Goal: Participate in discussion

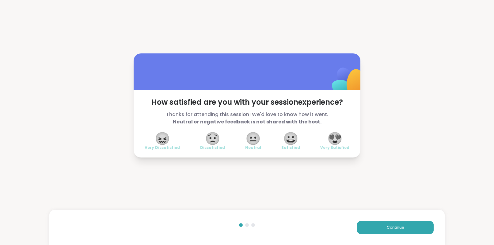
click at [472, 106] on div "How satisfied are you with your session experience? Thanks for attending this s…" at bounding box center [247, 105] width 494 height 210
click at [471, 94] on div "How satisfied are you with your session experience? Thanks for attending this s…" at bounding box center [247, 105] width 494 height 210
click at [459, 99] on div "How satisfied are you with your session experience? Thanks for attending this s…" at bounding box center [247, 105] width 494 height 210
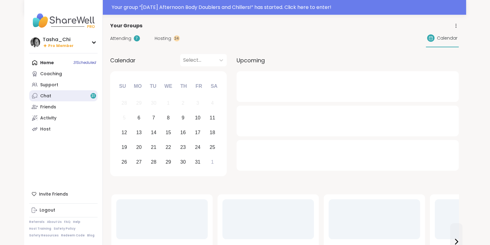
click at [53, 96] on link "Chat 31" at bounding box center [63, 95] width 68 height 11
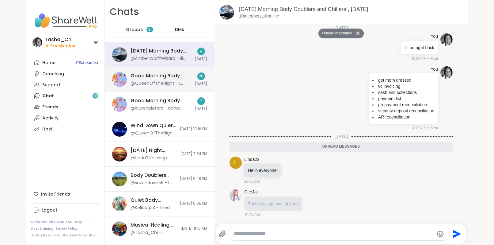
scroll to position [507, 0]
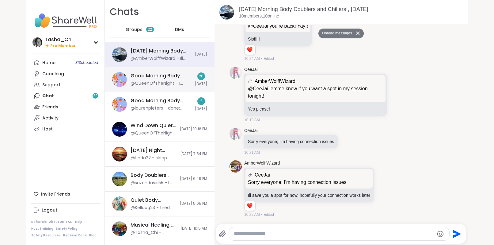
click at [160, 72] on div "Good Morning Body Doubling For Productivity, [DATE]" at bounding box center [161, 75] width 61 height 7
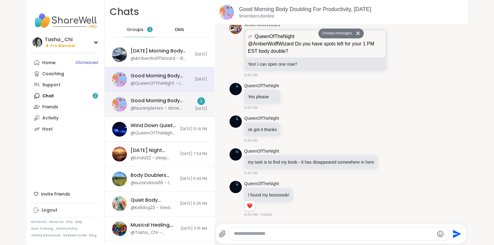
scroll to position [0, 0]
click at [153, 104] on div "Good Morning Body Doubling For Productivity, [DATE] @laurenpieters - done: empt…" at bounding box center [161, 104] width 61 height 14
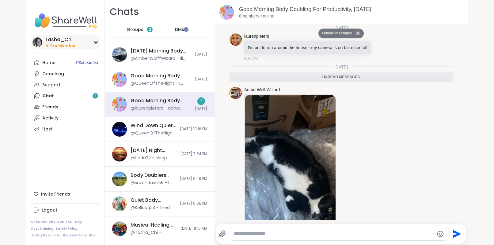
scroll to position [105, 0]
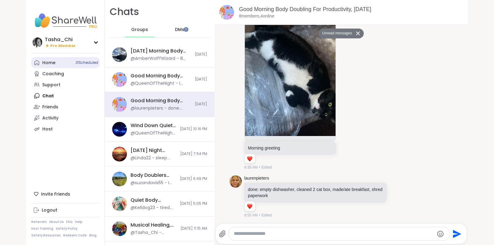
click at [48, 61] on div "Home 31 Scheduled" at bounding box center [48, 63] width 13 height 6
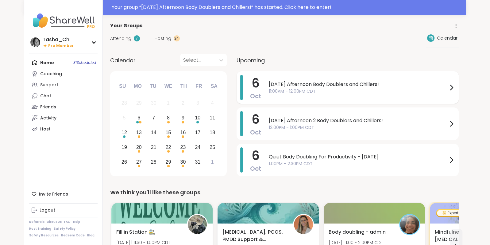
click at [337, 91] on span "11:00AM - 12:00PM CDT" at bounding box center [358, 91] width 179 height 6
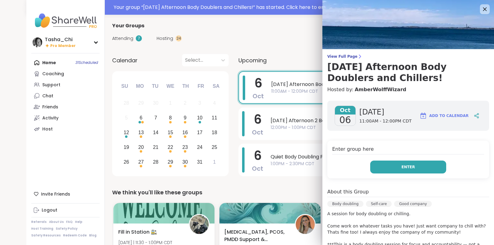
click at [379, 162] on button "Enter" at bounding box center [409, 166] width 76 height 13
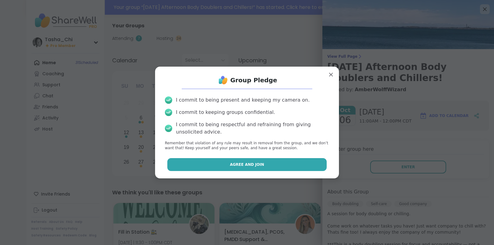
click at [271, 159] on button "Agree and Join" at bounding box center [247, 164] width 160 height 13
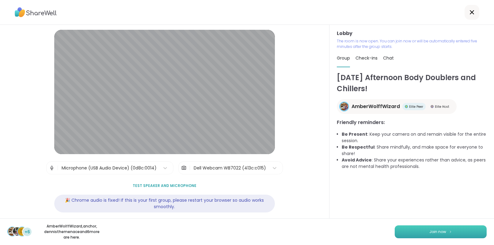
click at [440, 229] on span "Join now" at bounding box center [438, 232] width 17 height 6
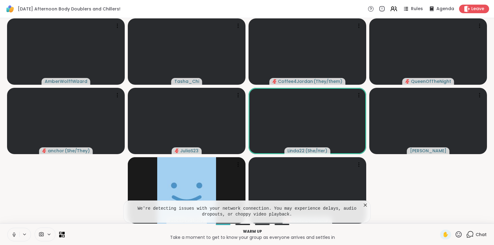
click at [15, 233] on icon at bounding box center [14, 235] width 6 height 6
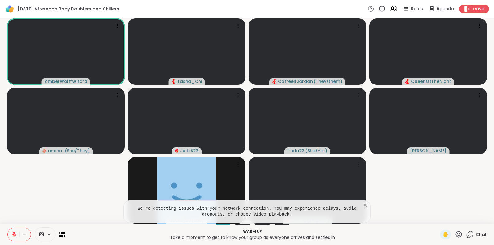
click at [367, 206] on icon at bounding box center [366, 205] width 6 height 6
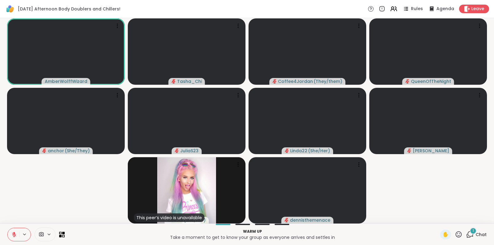
click at [471, 230] on div "1" at bounding box center [473, 230] width 7 height 7
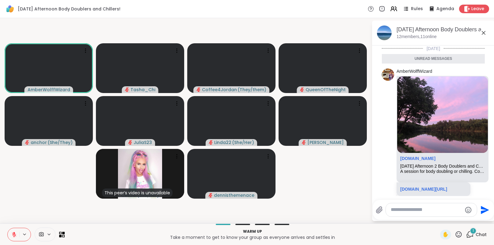
scroll to position [21, 0]
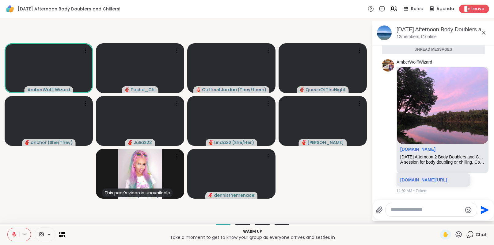
click at [425, 208] on textarea "Type your message" at bounding box center [426, 209] width 71 height 6
paste textarea "**********"
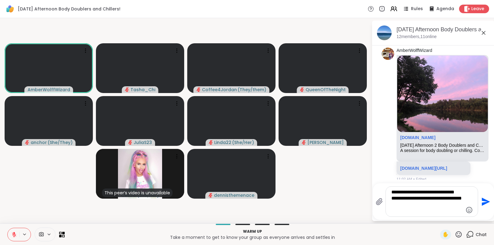
type textarea "**********"
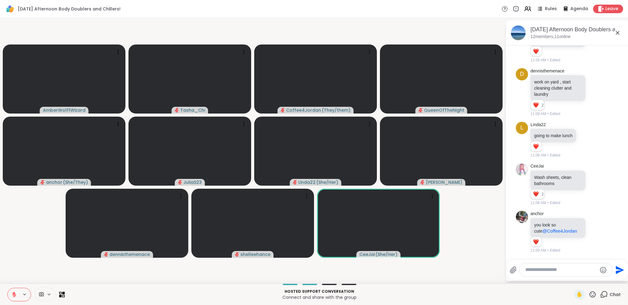
scroll to position [297, 0]
click at [429, 244] on div "AmberWolffWizard Tasha_Chi Coffee4Jordan ( They/them ) QueenOfTheNight anchor (…" at bounding box center [314, 150] width 628 height 265
click at [490, 244] on icon at bounding box center [593, 294] width 6 height 6
click at [490, 244] on span "❤️" at bounding box center [575, 278] width 6 height 7
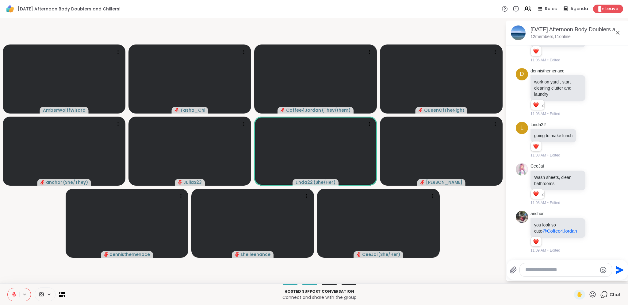
click at [43, 243] on video-player-container "AmberWolffWizard Tasha_Chi Coffee4Jordan ( They/them ) QueenOfTheNight anchor (…" at bounding box center [253, 151] width 498 height 260
click at [212, 244] on div "AmberWolffWizard Tasha_Chi Coffee4Jordan ( They/them ) QueenOfTheNight anchor (…" at bounding box center [314, 150] width 628 height 265
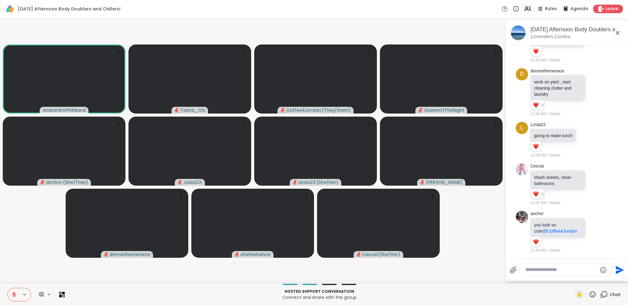
click at [212, 244] on div "AmberWolffWizard Tasha_Chi Coffee4Jordan ( They/them ) QueenOfTheNight anchor (…" at bounding box center [314, 150] width 628 height 265
click at [41, 236] on video-player-container "AmberWolffWizard Tasha_Chi Coffee4Jordan ( They/them ) QueenOfTheNight anchor (…" at bounding box center [253, 151] width 498 height 260
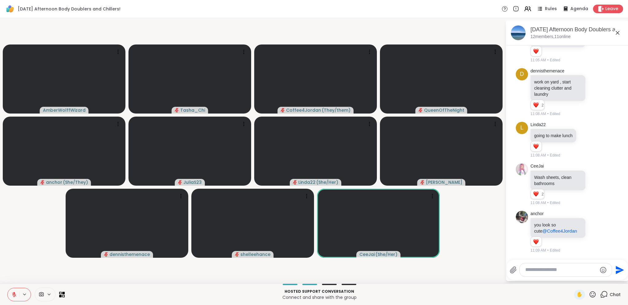
click at [41, 239] on video-player-container "AmberWolffWizard Tasha_Chi Coffee4Jordan ( They/them ) QueenOfTheNight anchor (…" at bounding box center [253, 151] width 498 height 260
click at [490, 244] on video-player-container "AmberWolffWizard Tasha_Chi Coffee4Jordan ( They/them ) QueenOfTheNight anchor (…" at bounding box center [253, 151] width 498 height 260
click at [452, 244] on video-player-container "AmberWolffWizard Tasha_Chi Coffee4Jordan ( They/them ) QueenOfTheNight anchor (…" at bounding box center [253, 151] width 498 height 260
click at [427, 244] on video-player-container "AmberWolffWizard Tasha_Chi Coffee4Jordan ( They/them ) QueenOfTheNight anchor (…" at bounding box center [253, 151] width 498 height 260
click at [22, 239] on video-player-container "AmberWolffWizard Tasha_Chi Coffee4Jordan ( They/them ) QueenOfTheNight anchor (…" at bounding box center [253, 151] width 498 height 260
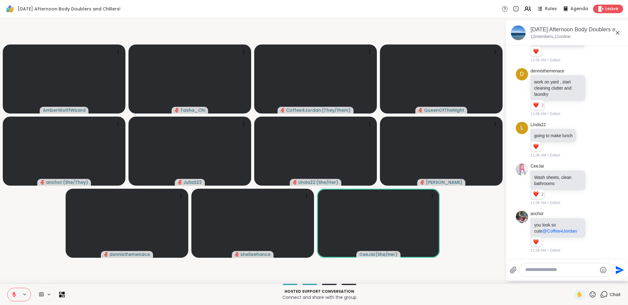
click at [22, 239] on video-player-container "AmberWolffWizard Tasha_Chi Coffee4Jordan ( They/them ) QueenOfTheNight anchor (…" at bounding box center [253, 151] width 498 height 260
click at [117, 244] on div at bounding box center [319, 284] width 502 height 1
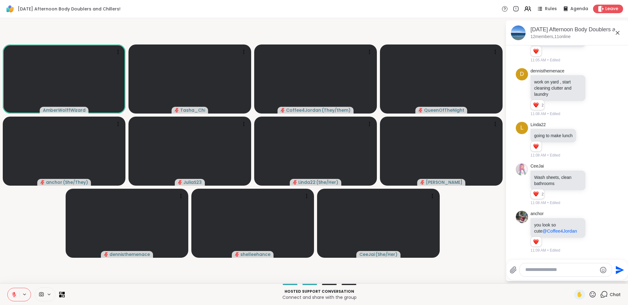
click at [400, 244] on video-player-container "AmberWolffWizard Tasha_Chi Coffee4Jordan ( They/them ) QueenOfTheNight anchor (…" at bounding box center [253, 151] width 498 height 260
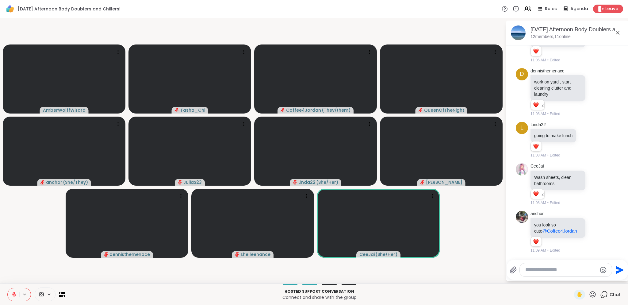
click at [38, 242] on video-player-container "AmberWolffWizard Tasha_Chi Coffee4Jordan ( They/them ) QueenOfTheNight anchor (…" at bounding box center [253, 151] width 498 height 260
click at [85, 244] on div "AmberWolffWizard Tasha_Chi Coffee4Jordan ( They/them ) QueenOfTheNight anchor (…" at bounding box center [314, 150] width 628 height 265
click at [172, 244] on div at bounding box center [319, 284] width 502 height 1
click at [175, 244] on video-player-container "AmberWolffWizard Tasha_Chi Coffee4Jordan ( They/them ) QueenOfTheNight anchor (…" at bounding box center [253, 151] width 498 height 260
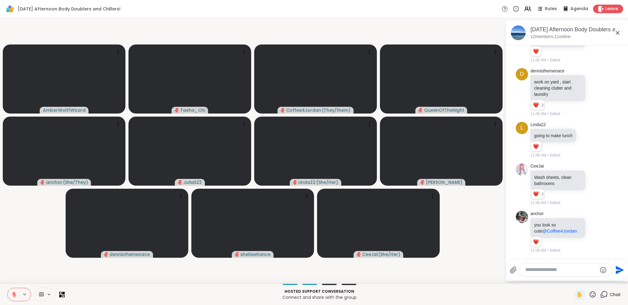
click at [40, 244] on video-player-container "AmberWolffWizard Tasha_Chi Coffee4Jordan ( They/them ) QueenOfTheNight anchor (…" at bounding box center [253, 151] width 498 height 260
click at [490, 244] on textarea "Type your message" at bounding box center [560, 270] width 71 height 6
paste textarea "**********"
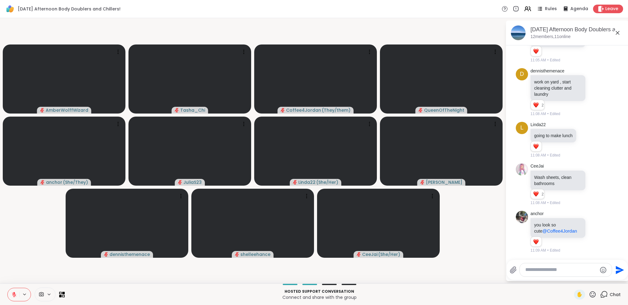
type textarea "**********"
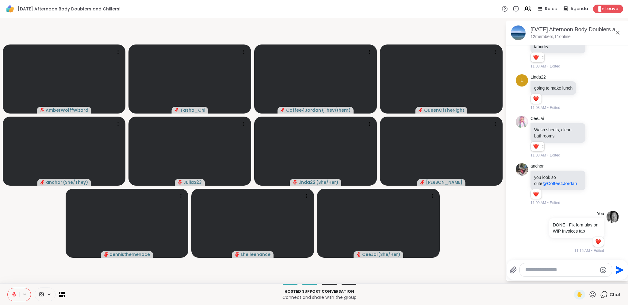
scroll to position [344, 0]
